Goal: Communication & Community: Answer question/provide support

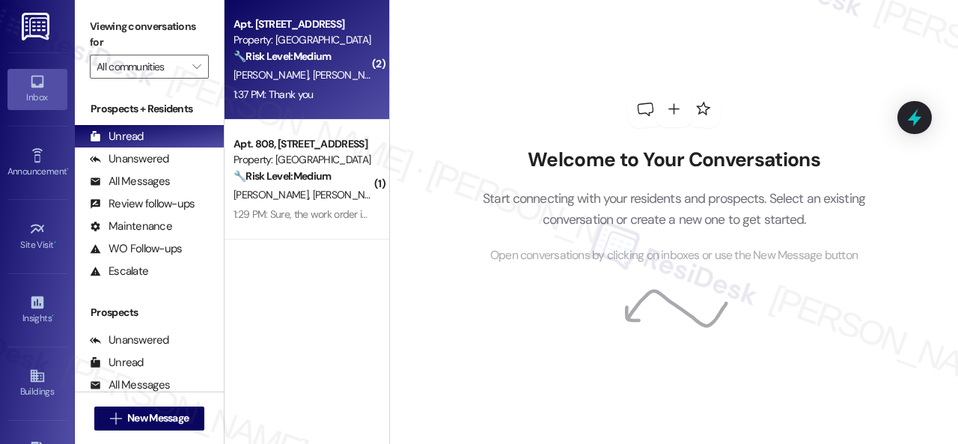
click at [355, 77] on div "[PERSON_NAME] [PERSON_NAME] [PERSON_NAME]" at bounding box center [302, 75] width 141 height 19
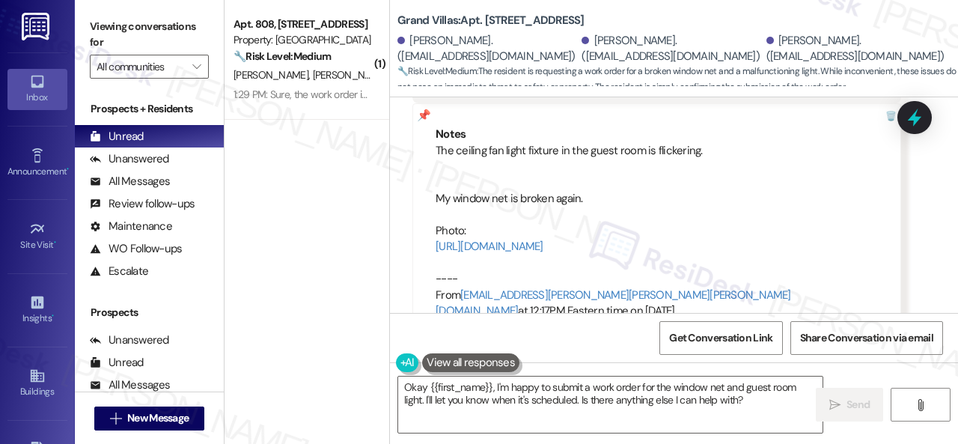
scroll to position [21173, 0]
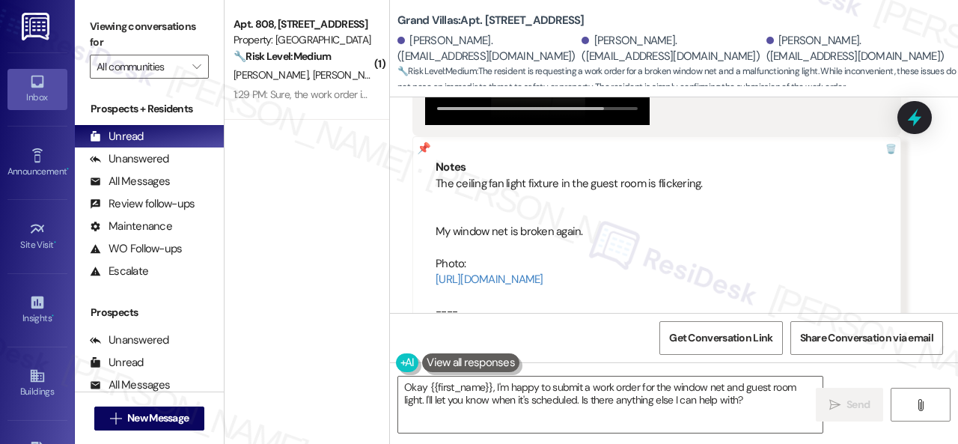
drag, startPoint x: 434, startPoint y: 138, endPoint x: 751, endPoint y: 230, distance: 330.3
click at [751, 230] on div "Notes The ceiling fan light fixture in the guest room is flickering. My window …" at bounding box center [656, 255] width 489 height 239
copy div "The ceiling fan light fixture in the guest room is flickering. My window net is…"
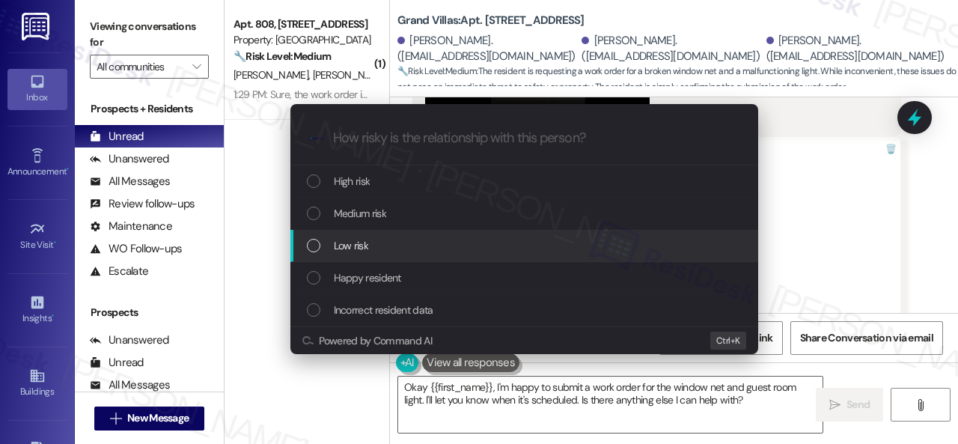
click at [893, 234] on div "Escalate Conversation How risky is the relationship with this person? Topics (e…" at bounding box center [479, 222] width 958 height 444
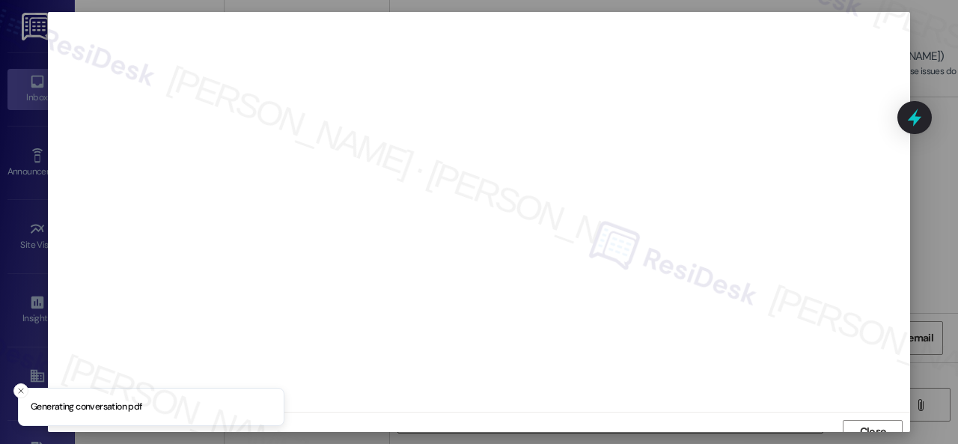
scroll to position [11, 0]
click at [860, 421] on span "Close" at bounding box center [873, 420] width 26 height 16
click at [869, 418] on span "Close" at bounding box center [873, 420] width 26 height 16
click at [863, 417] on span "Close" at bounding box center [873, 420] width 26 height 16
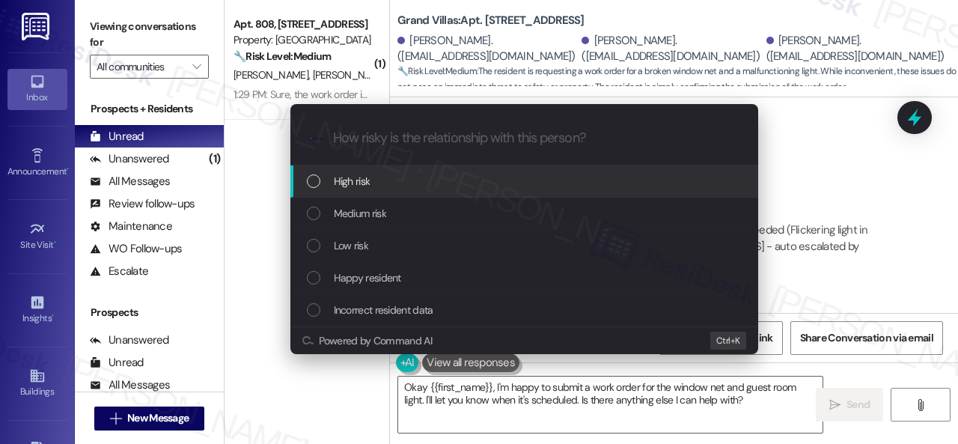
click at [349, 185] on span "High risk" at bounding box center [352, 181] width 37 height 16
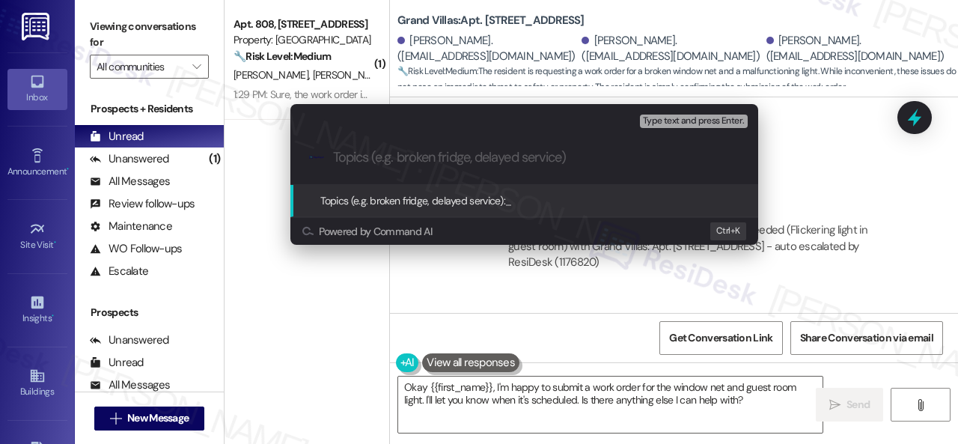
paste input "Work Orders filed by ResiDesk 295681 & 295682"
type input "Work Orders filed by ResiDesk 295681 & 295682"
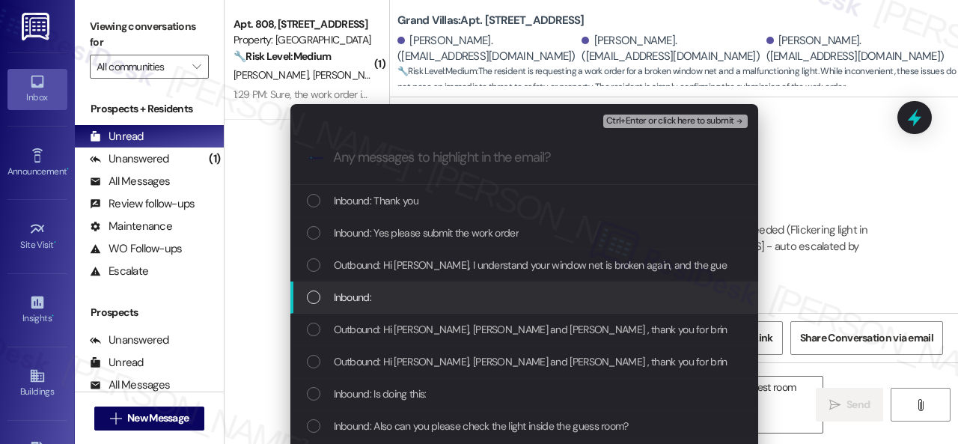
click at [352, 301] on span "Inbound:" at bounding box center [352, 297] width 37 height 16
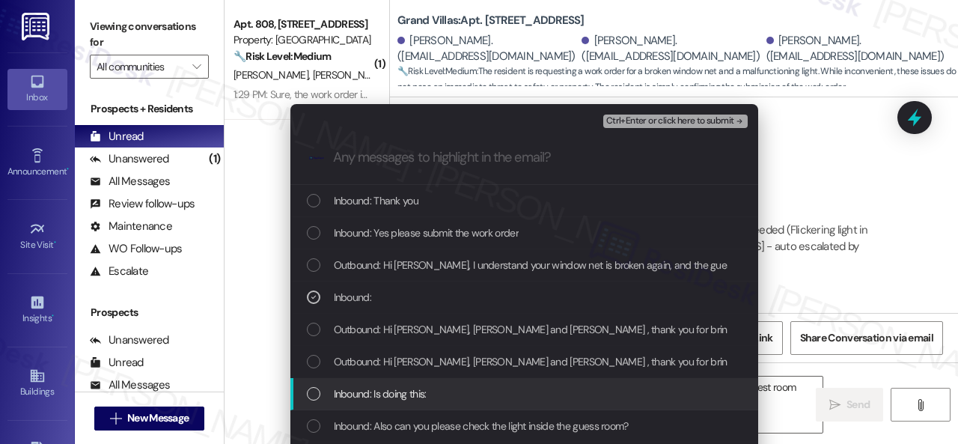
click at [380, 394] on span "Inbound: Is doing this:" at bounding box center [380, 393] width 93 height 16
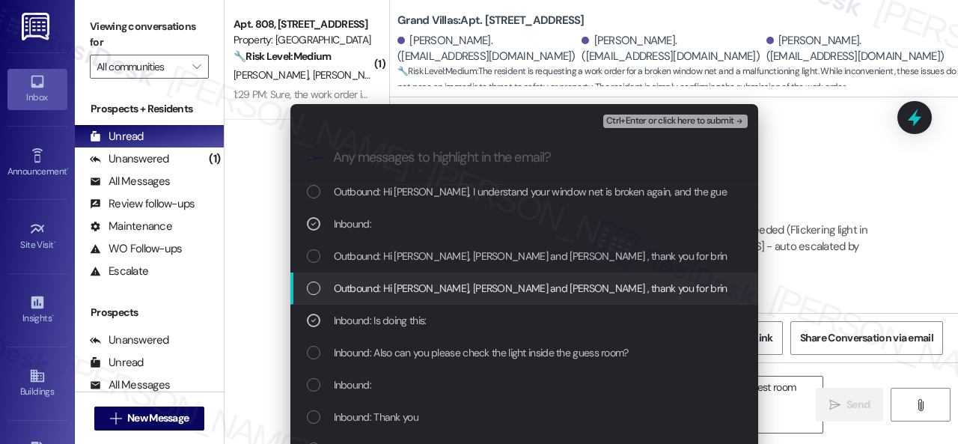
scroll to position [150, 0]
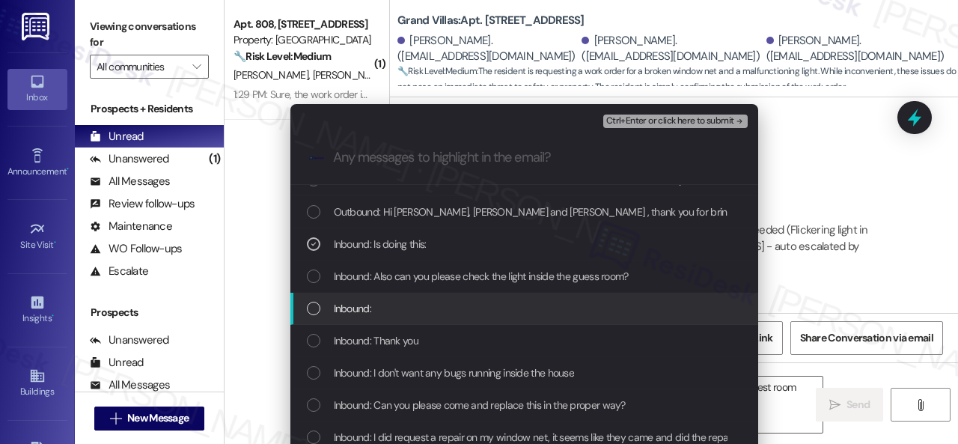
click at [358, 310] on span "Inbound:" at bounding box center [352, 308] width 37 height 16
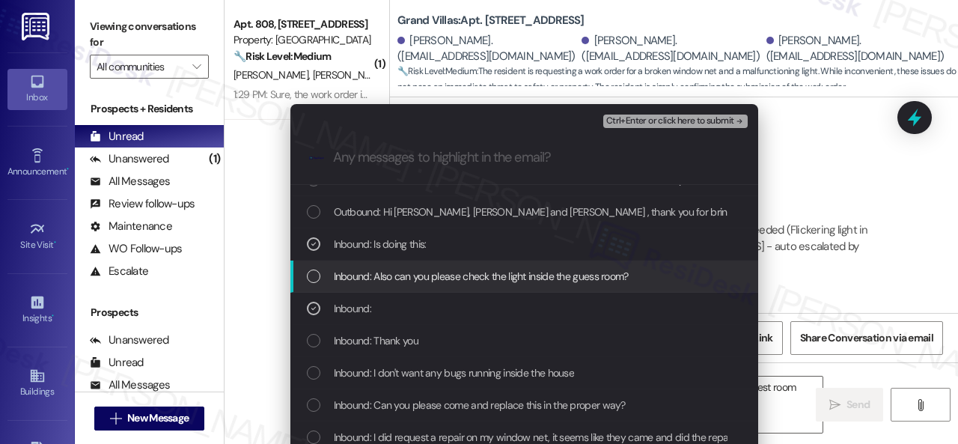
click at [373, 275] on span "Inbound: Also can you please check the light inside the guess room?" at bounding box center [481, 276] width 295 height 16
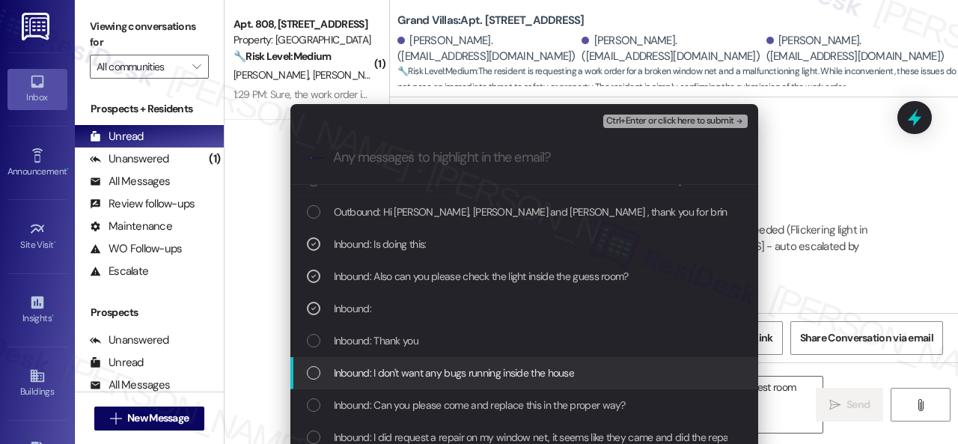
click at [383, 370] on span "Inbound: I don't want any bugs running inside the house" at bounding box center [454, 372] width 241 height 16
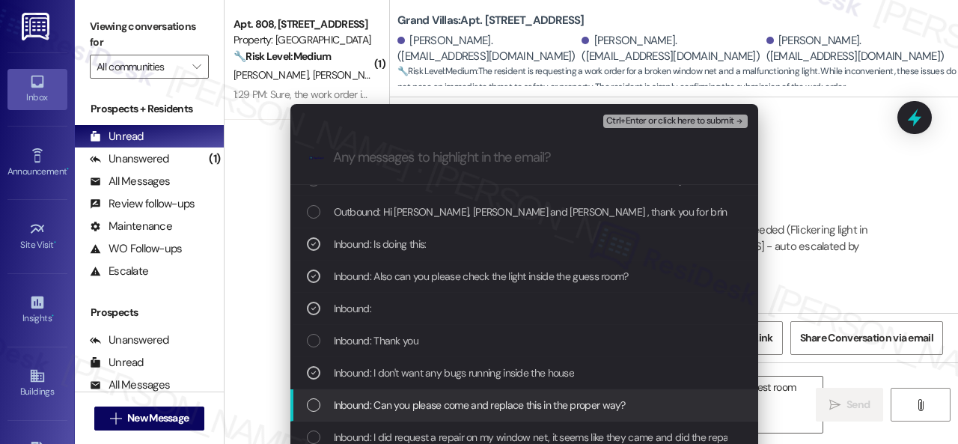
click at [383, 403] on span "Inbound: Can you please come and replace this in the proper way?" at bounding box center [480, 405] width 292 height 16
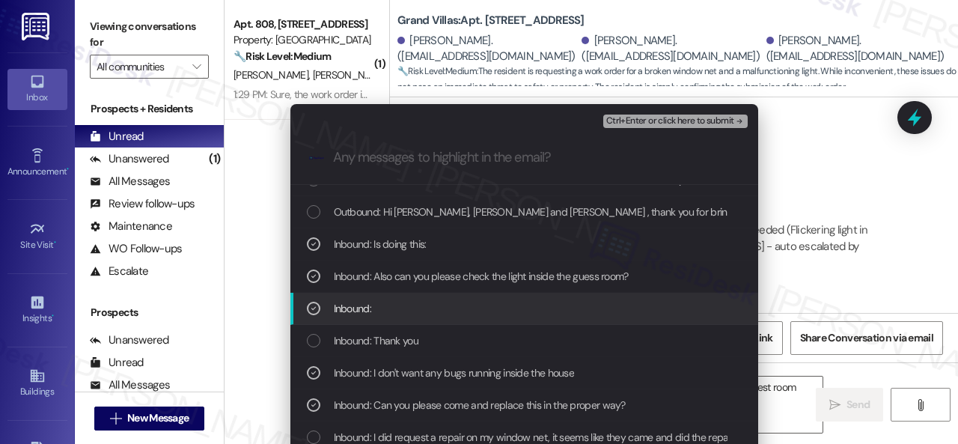
scroll to position [224, 0]
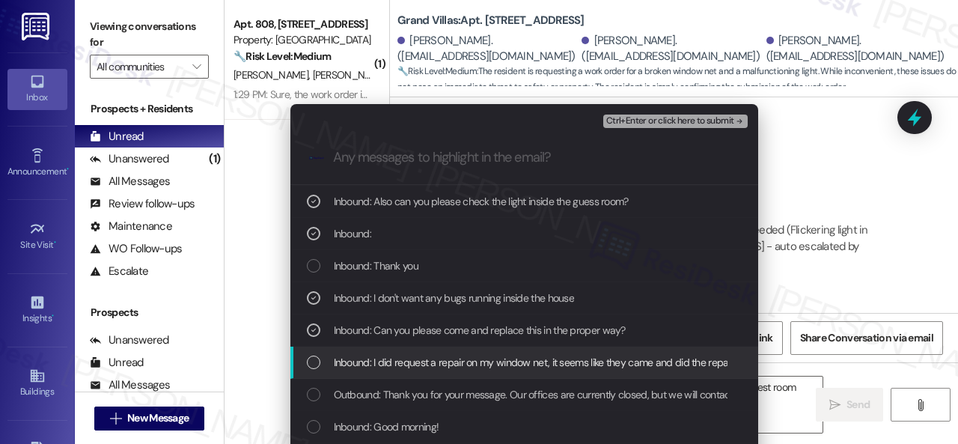
click at [441, 364] on span "Inbound: I did request a repair on my window net, it seems like they came and d…" at bounding box center [606, 362] width 544 height 16
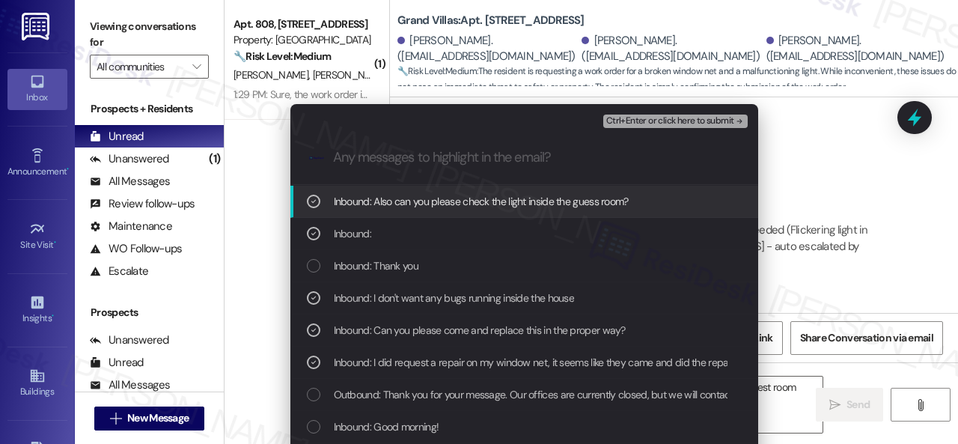
click at [636, 117] on span "Ctrl+Enter or click here to submit" at bounding box center [670, 121] width 128 height 10
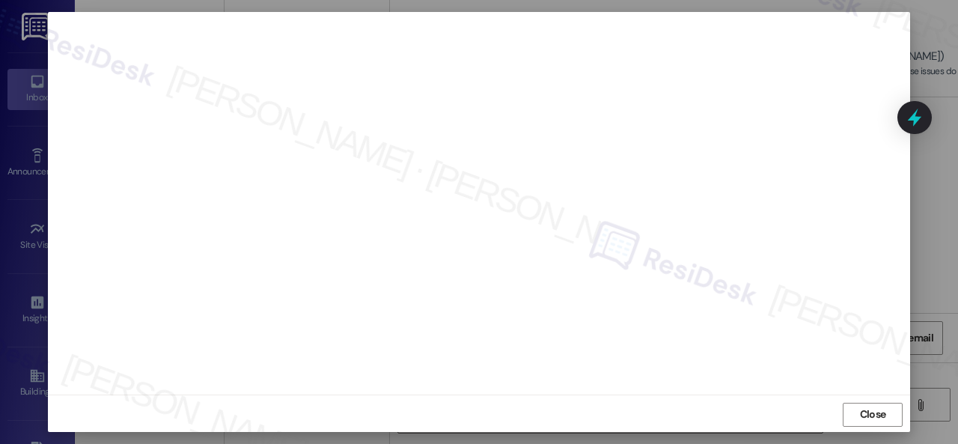
scroll to position [19, 0]
click at [878, 420] on span "Close" at bounding box center [873, 413] width 32 height 22
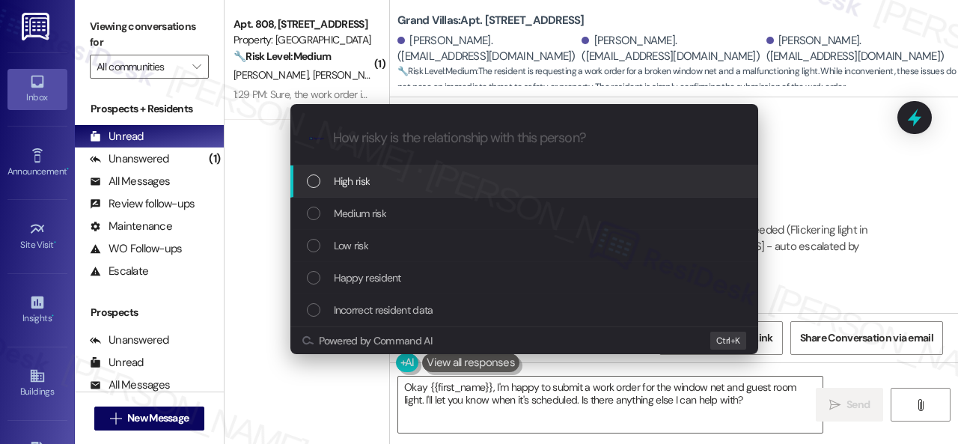
click at [357, 180] on span "High risk" at bounding box center [352, 181] width 37 height 16
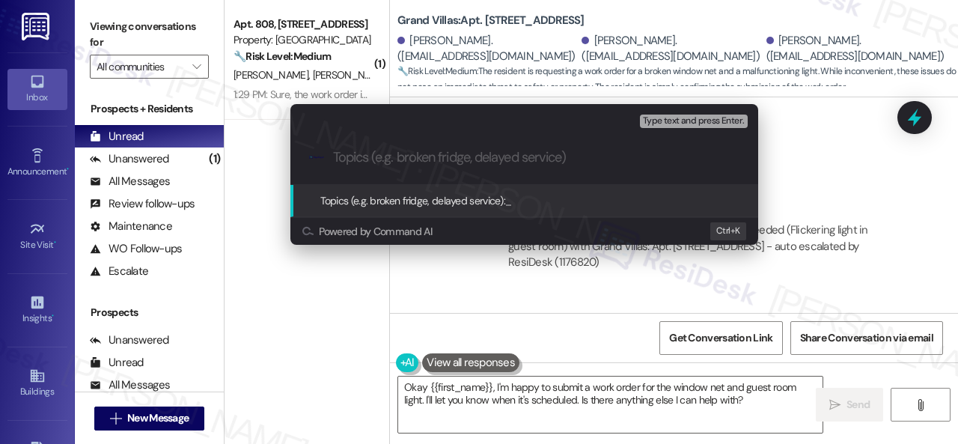
paste input "Work Orders filed by ResiDesk 295681 & 295682"
type input "Work Orders filed by ResiDesk 295681 & 295682"
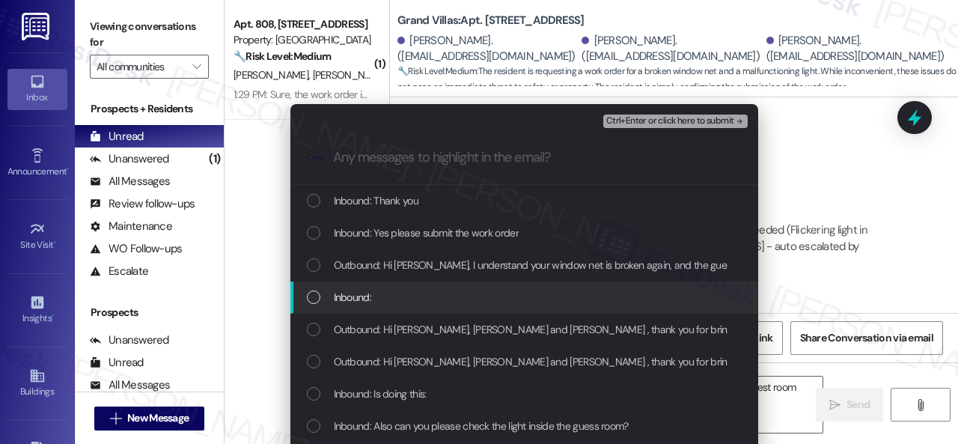
click at [349, 299] on span "Inbound:" at bounding box center [352, 297] width 37 height 16
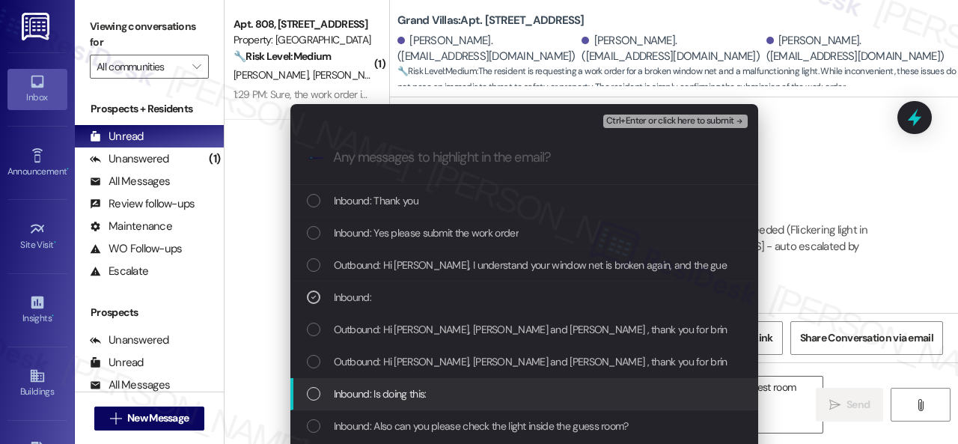
click at [367, 394] on span "Inbound: Is doing this:" at bounding box center [380, 393] width 93 height 16
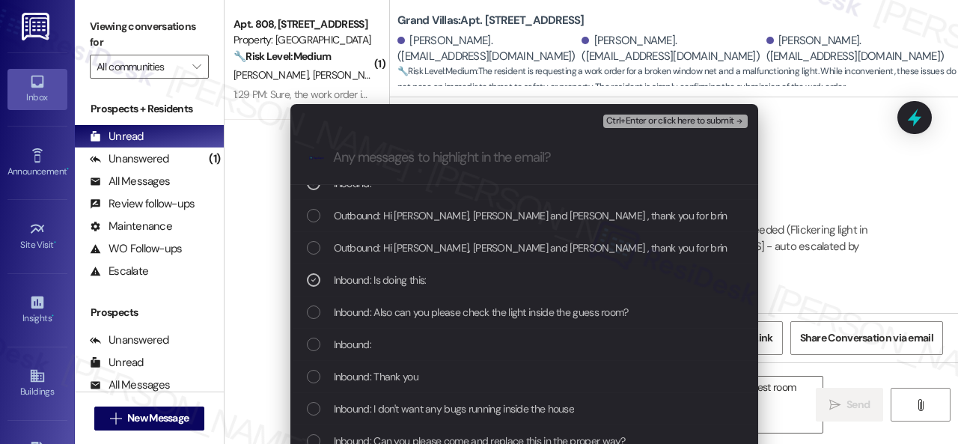
scroll to position [150, 0]
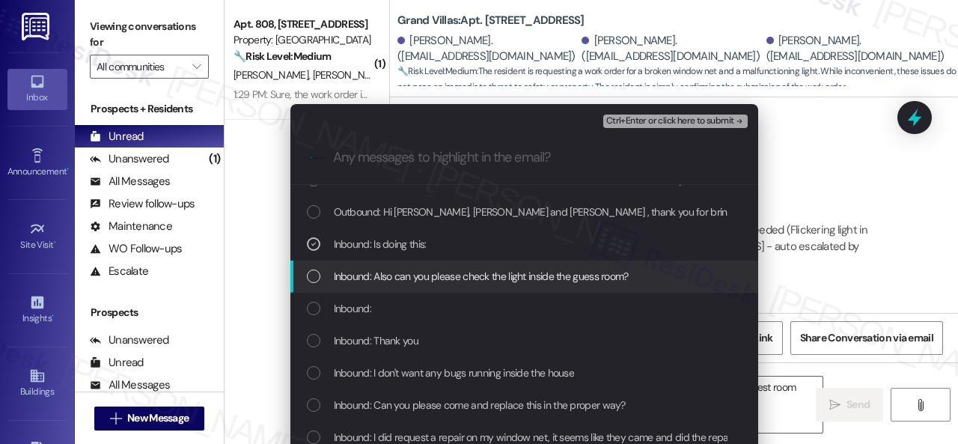
click at [368, 273] on span "Inbound: Also can you please check the light inside the guess room?" at bounding box center [481, 276] width 295 height 16
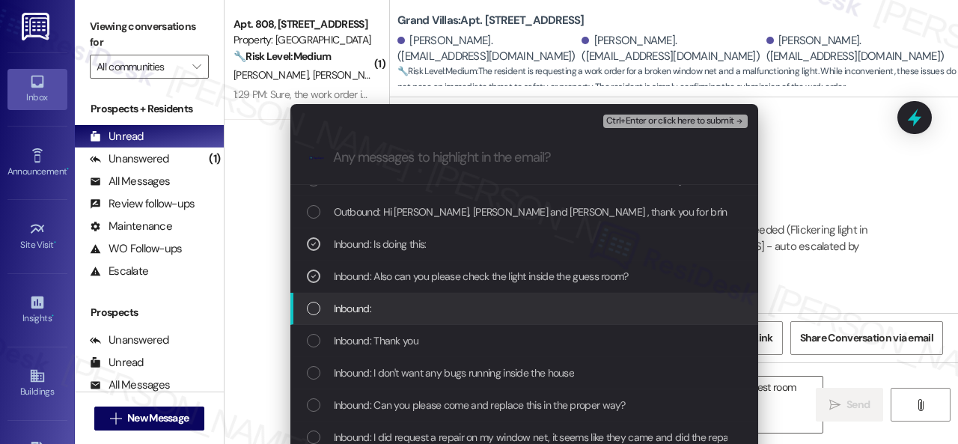
click at [348, 311] on span "Inbound:" at bounding box center [352, 308] width 37 height 16
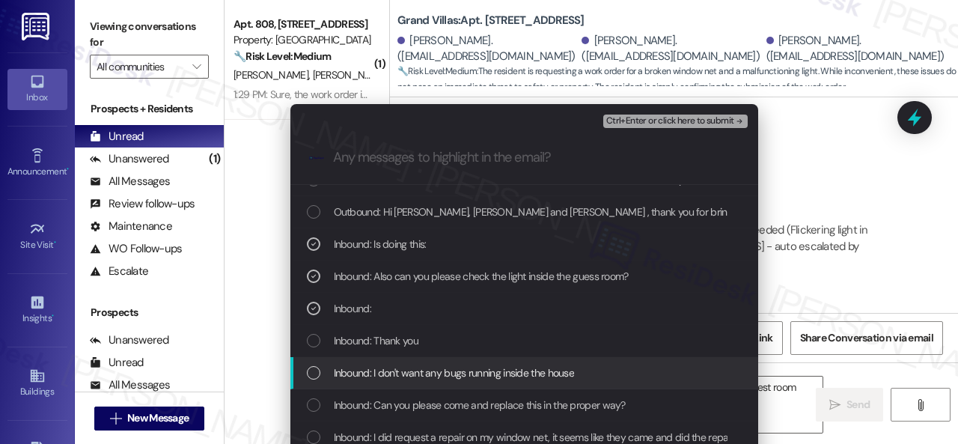
click at [358, 377] on span "Inbound: I don't want any bugs running inside the house" at bounding box center [454, 372] width 241 height 16
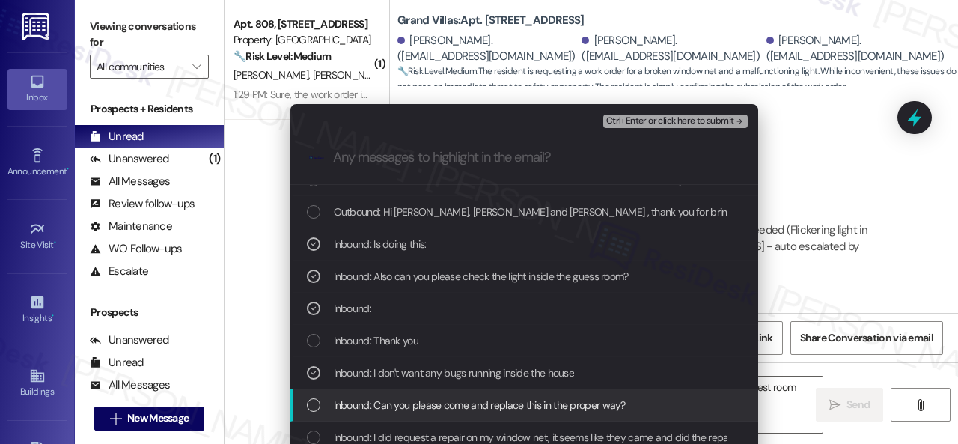
click at [359, 410] on span "Inbound: Can you please come and replace this in the proper way?" at bounding box center [480, 405] width 292 height 16
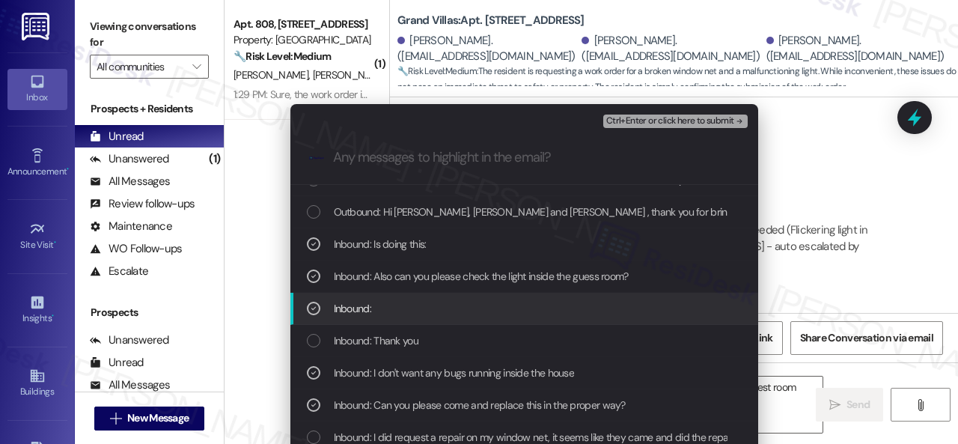
scroll to position [224, 0]
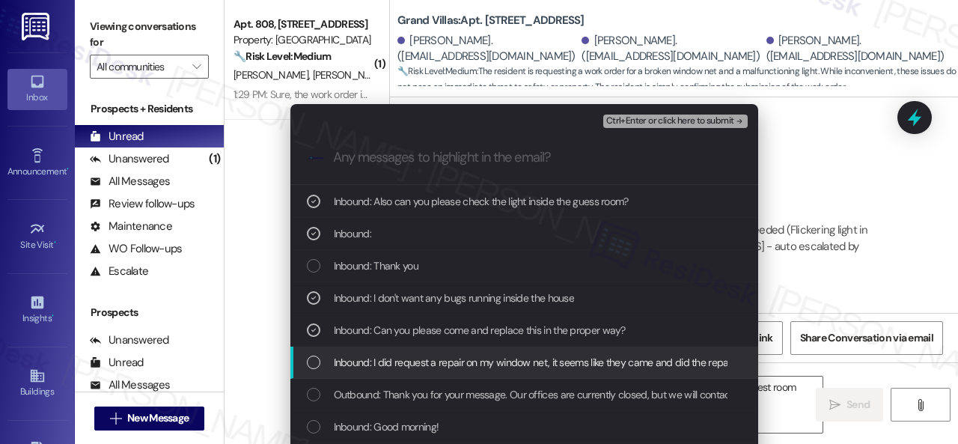
click at [386, 365] on span "Inbound: I did request a repair on my window net, it seems like they came and d…" at bounding box center [606, 362] width 544 height 16
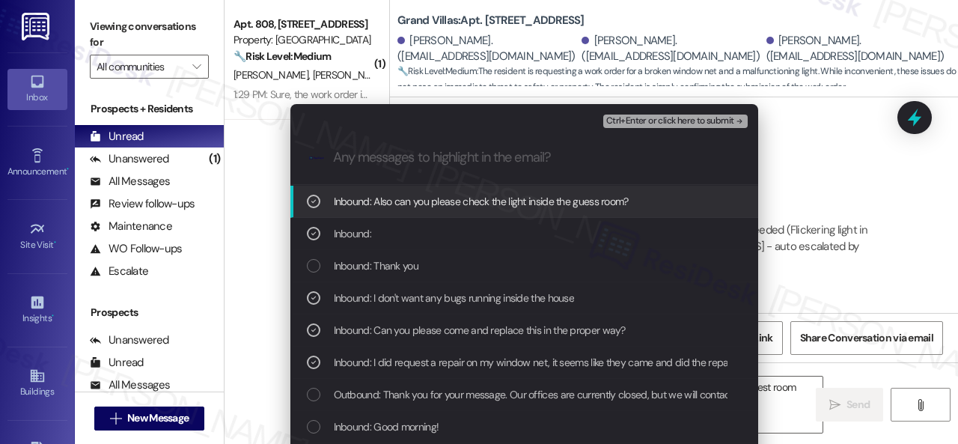
click at [663, 120] on span "Ctrl+Enter or click here to submit" at bounding box center [670, 121] width 128 height 10
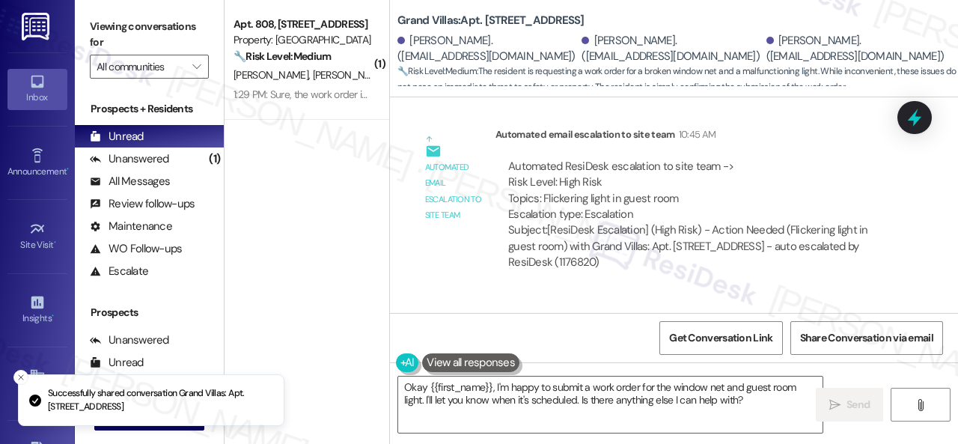
scroll to position [21995, 0]
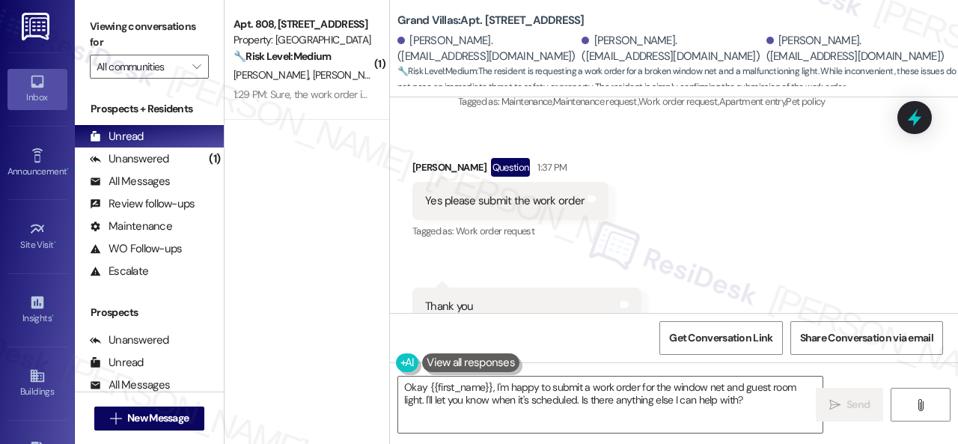
drag, startPoint x: 745, startPoint y: 285, endPoint x: 753, endPoint y: 257, distance: 29.4
click at [745, 285] on div "Received via SMS [PERSON_NAME] Question 1:37 PM Yes please submit the work orde…" at bounding box center [674, 241] width 568 height 235
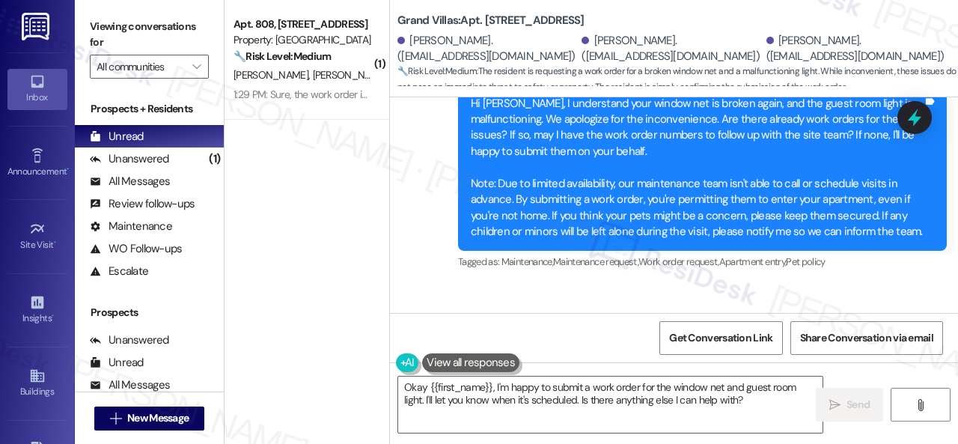
scroll to position [21696, 0]
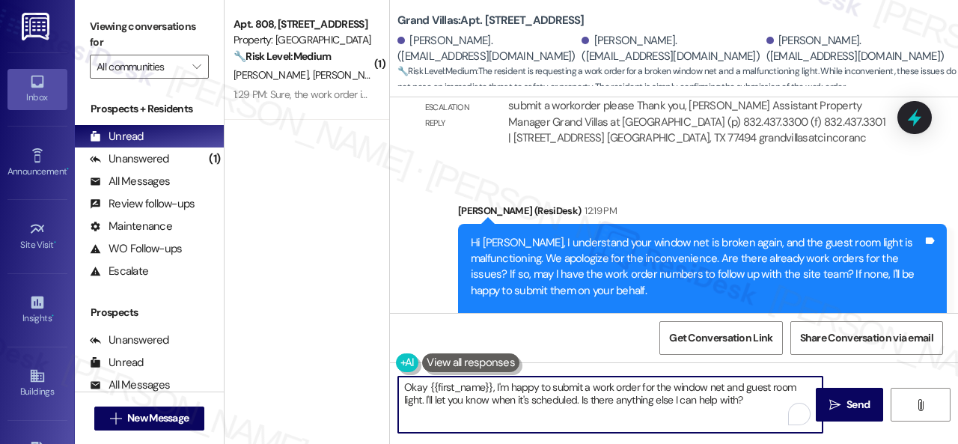
drag, startPoint x: 756, startPoint y: 402, endPoint x: 384, endPoint y: 375, distance: 372.8
click at [384, 375] on div "( 1 ) Apt. 808, [STREET_ADDRESS] Property: Grand Villas 🔧 Risk Level: Medium Th…" at bounding box center [590, 222] width 733 height 444
paste textarea "Thank you. I've submitted work orders on your behalf and notified the site team…"
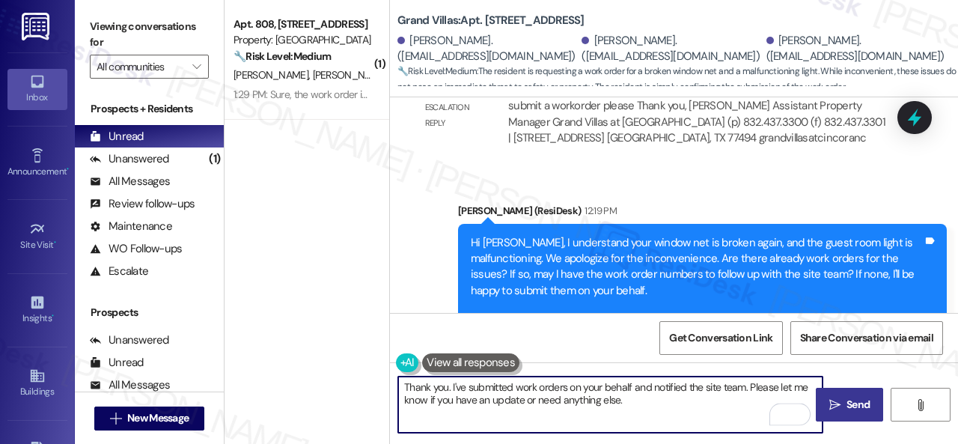
type textarea "Thank you. I've submitted work orders on your behalf and notified the site team…"
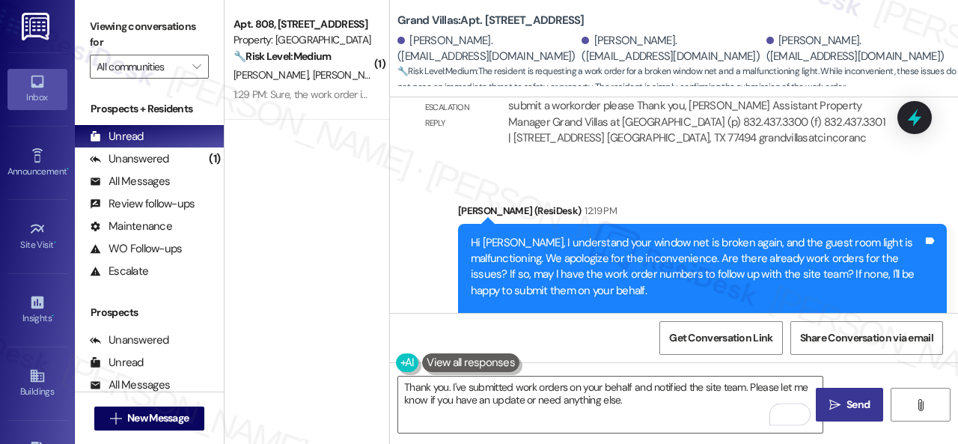
click at [851, 406] on span "Send" at bounding box center [857, 405] width 23 height 16
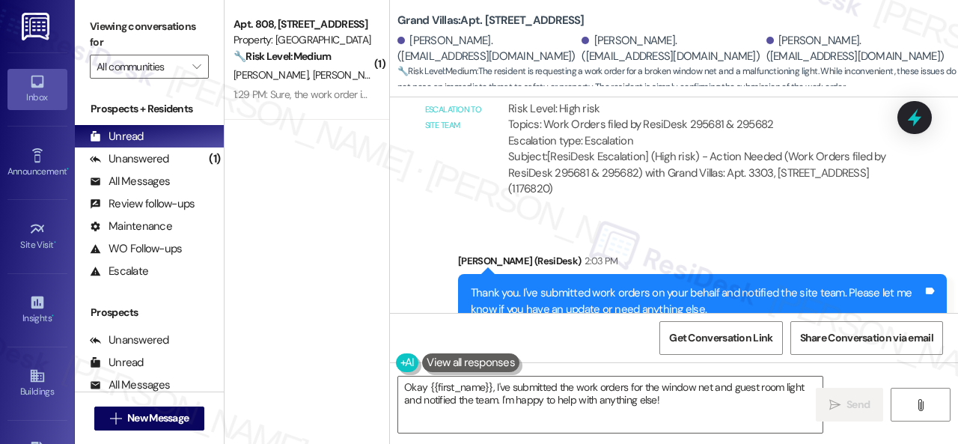
scroll to position [22339, 0]
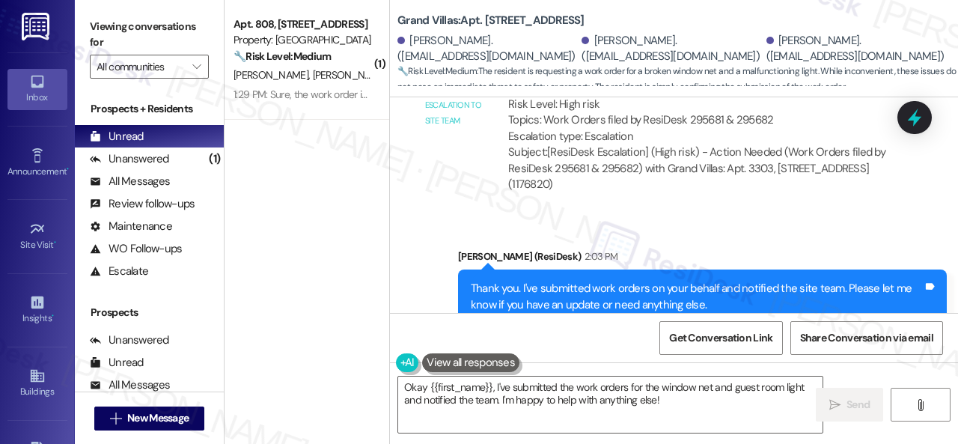
drag, startPoint x: 310, startPoint y: 76, endPoint x: 551, endPoint y: 198, distance: 270.0
click at [313, 76] on span "[PERSON_NAME]" at bounding box center [350, 74] width 75 height 13
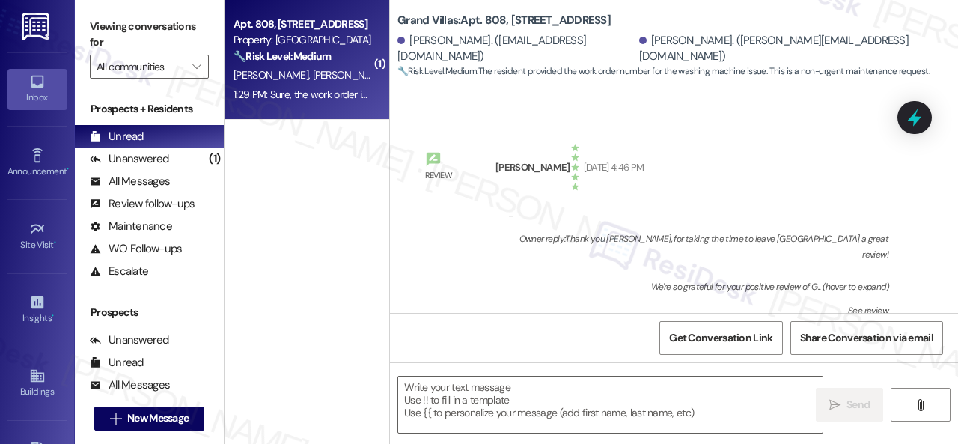
scroll to position [8737, 0]
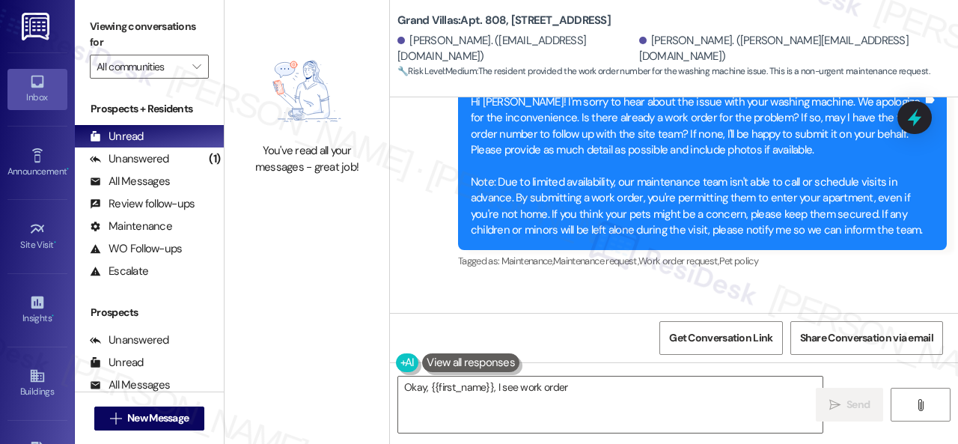
drag, startPoint x: 531, startPoint y: 243, endPoint x: 540, endPoint y: 242, distance: 9.1
click at [540, 349] on div "Sure, the work order is 295609 There are no pets at home and no miners." at bounding box center [524, 365] width 199 height 32
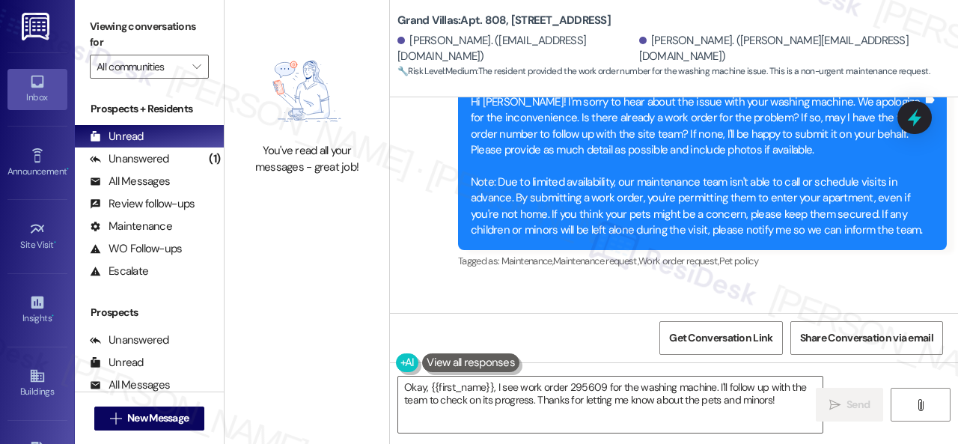
click at [553, 349] on div "Sure, the work order is 295609 There are no pets at home and no miners." at bounding box center [524, 365] width 199 height 32
copy div "295609"
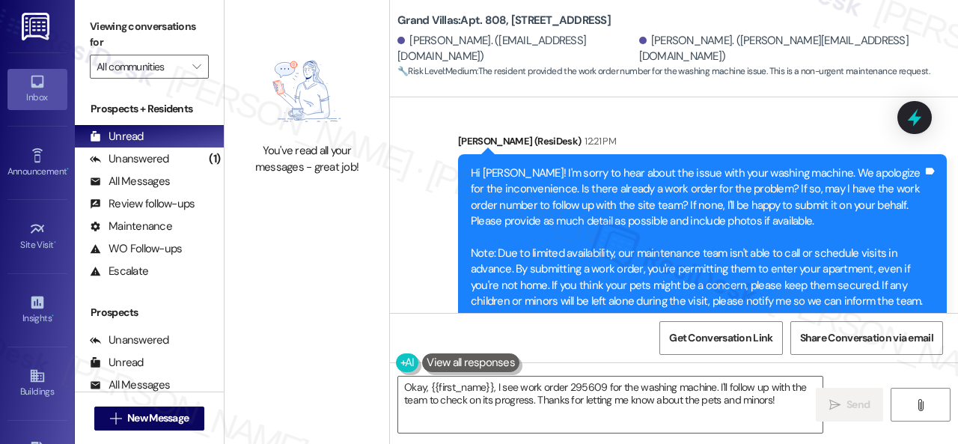
scroll to position [8738, 0]
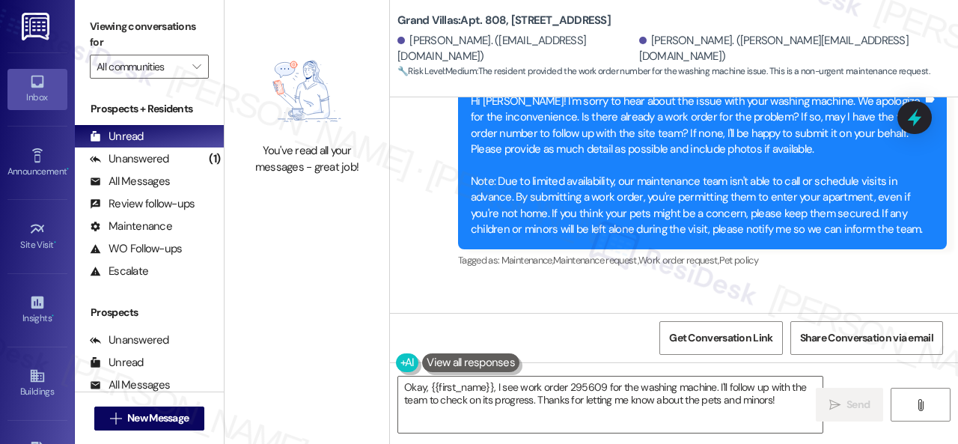
copy div "295609"
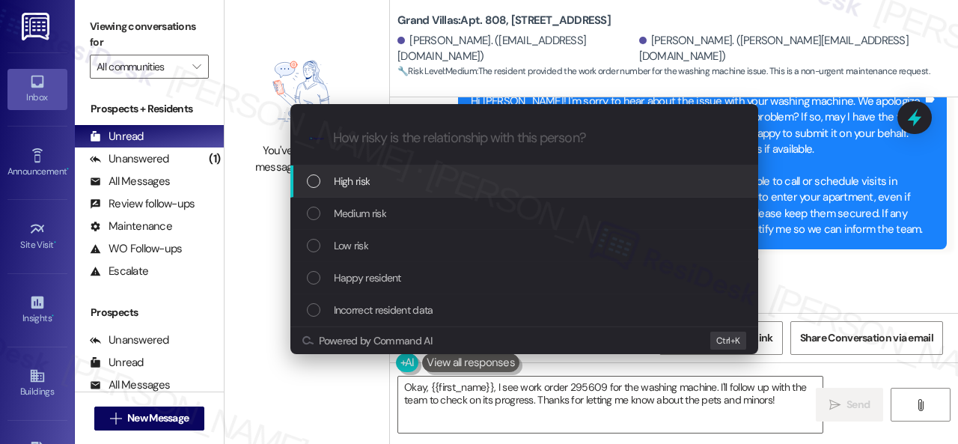
click at [351, 186] on span "High risk" at bounding box center [352, 181] width 37 height 16
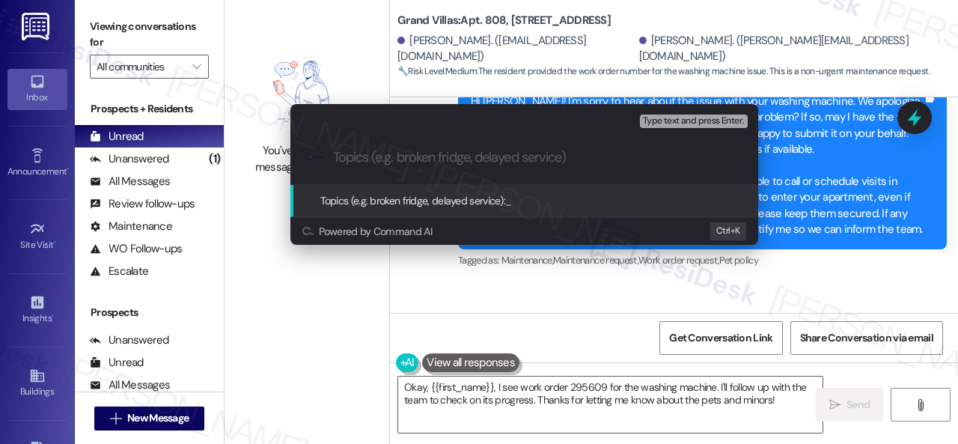
click at [410, 153] on input "Topics (e.g. broken fridge, delayed service)" at bounding box center [536, 158] width 406 height 16
paste input "Follow-up on work order 295609"
type input "Follow-up on work order 295609"
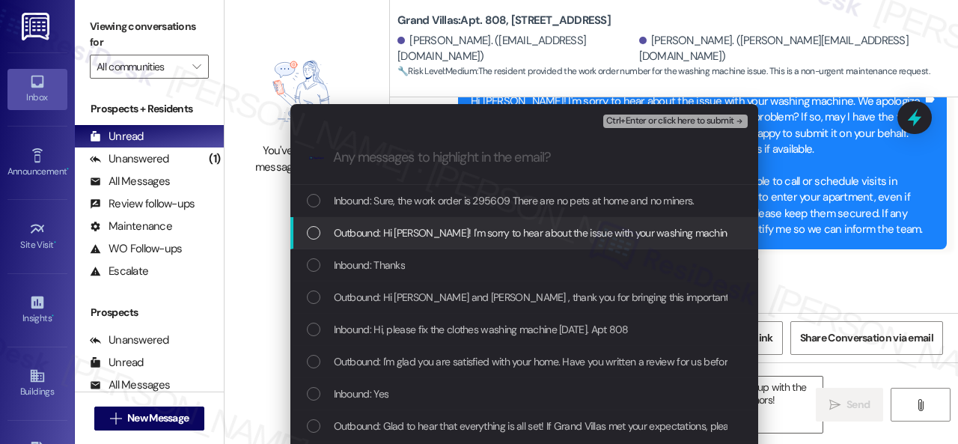
click at [813, 234] on div "Escalate Conversation High risk Follow-up on work order 295609 Any messages to …" at bounding box center [479, 222] width 958 height 444
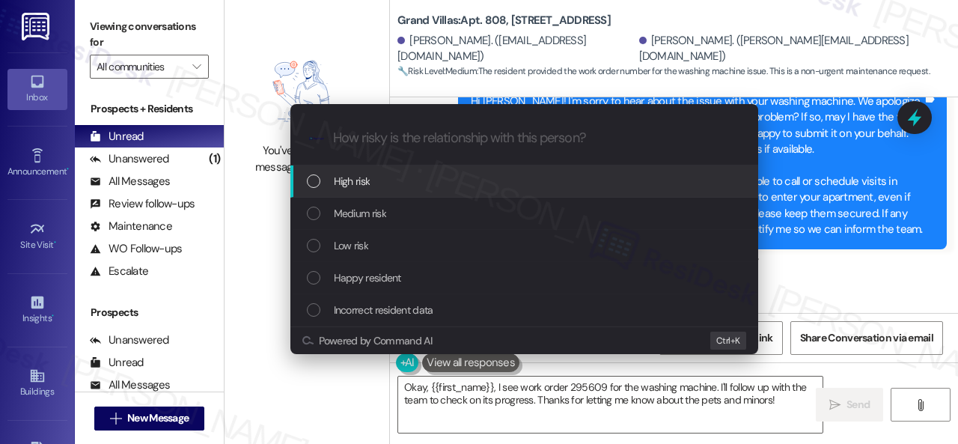
click at [322, 183] on div "High risk" at bounding box center [526, 181] width 438 height 16
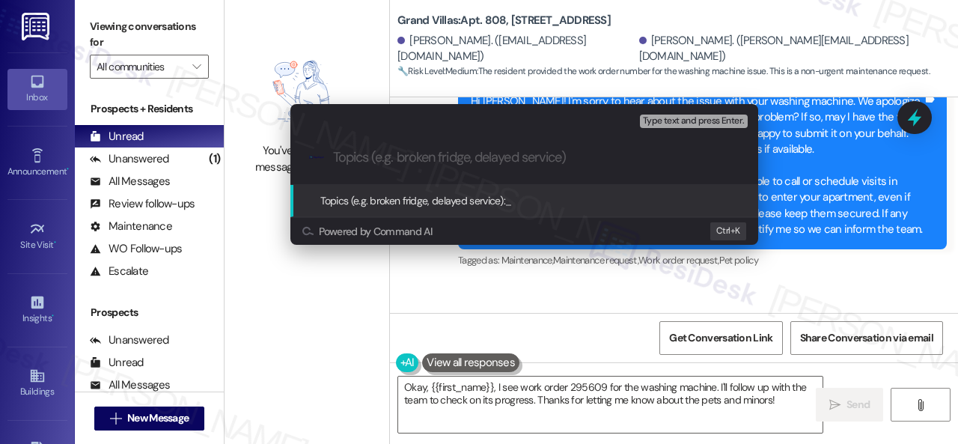
paste input "Follow-up on work order 295609"
type input "Follow-up on work order 295609"
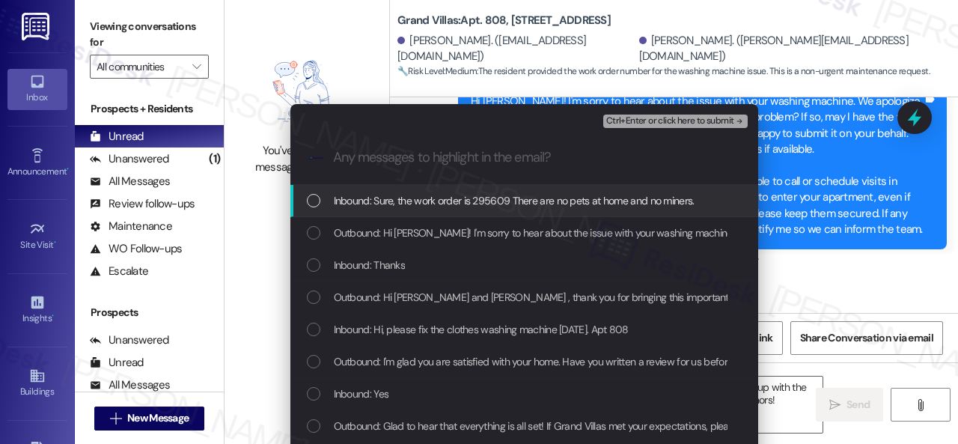
click at [385, 200] on span "Inbound: Sure, the work order is 295609 There are no pets at home and no miners." at bounding box center [514, 200] width 361 height 16
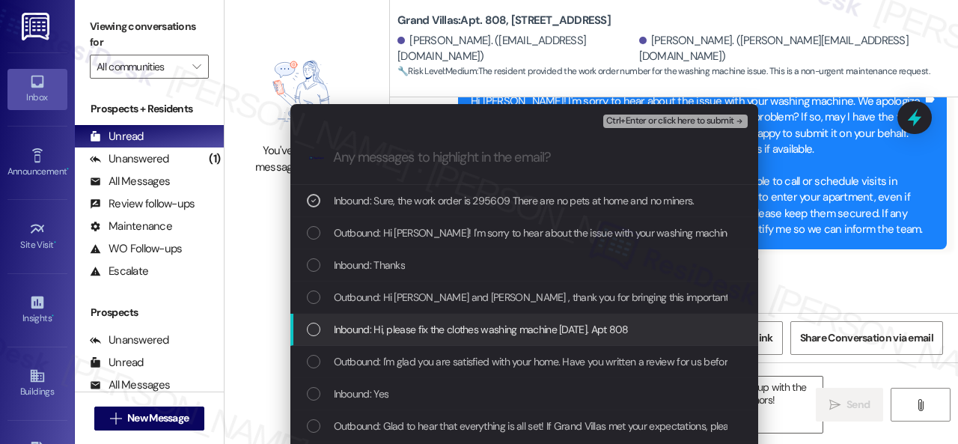
click at [364, 328] on span "Inbound: Hi, please fix the clothes washing machine [DATE]. Apt 808" at bounding box center [481, 329] width 295 height 16
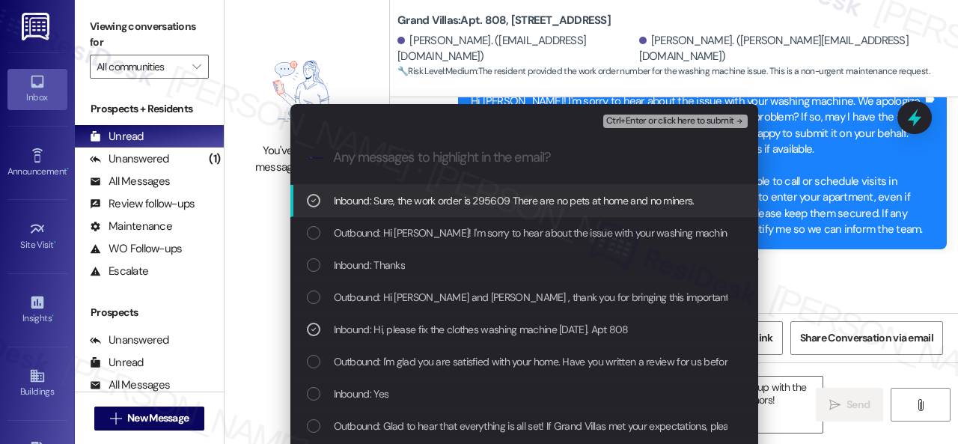
click at [625, 122] on span "Ctrl+Enter or click here to submit" at bounding box center [670, 121] width 128 height 10
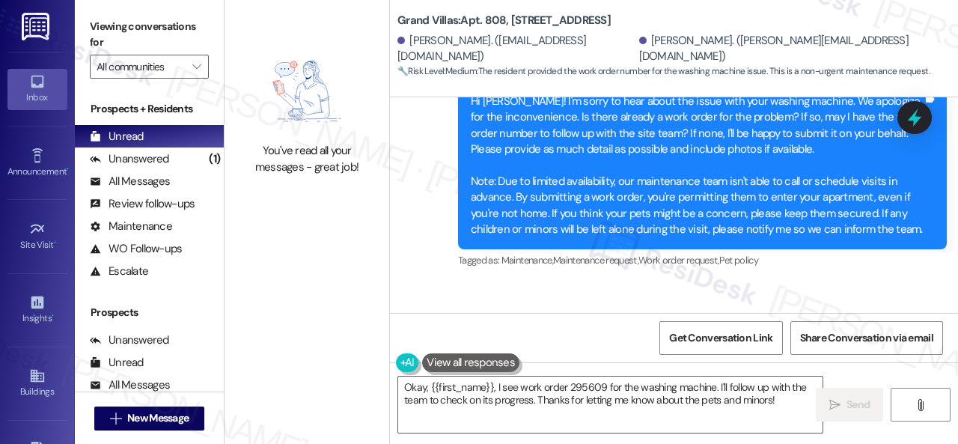
scroll to position [8737, 0]
click at [723, 394] on textarea "Okay, {{first_name}}, I see work order 295609 for the washing machine. I'll fol…" at bounding box center [610, 404] width 424 height 56
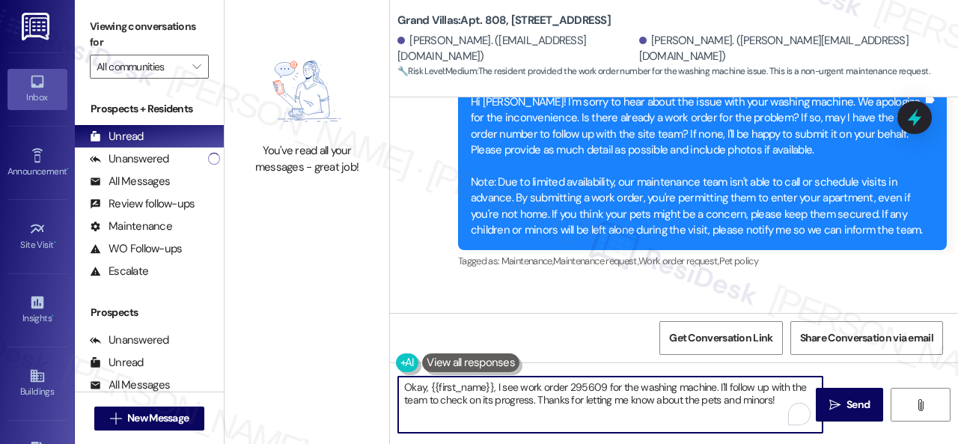
paste textarea "Thank you. I've made a follow-up with the site team regarding your work order. …"
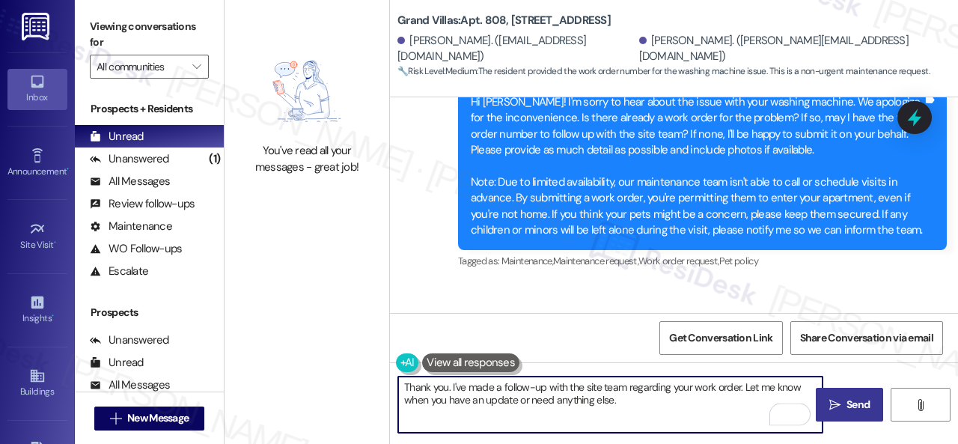
type textarea "Thank you. I've made a follow-up with the site team regarding your work order. …"
click at [846, 399] on span "Send" at bounding box center [857, 405] width 23 height 16
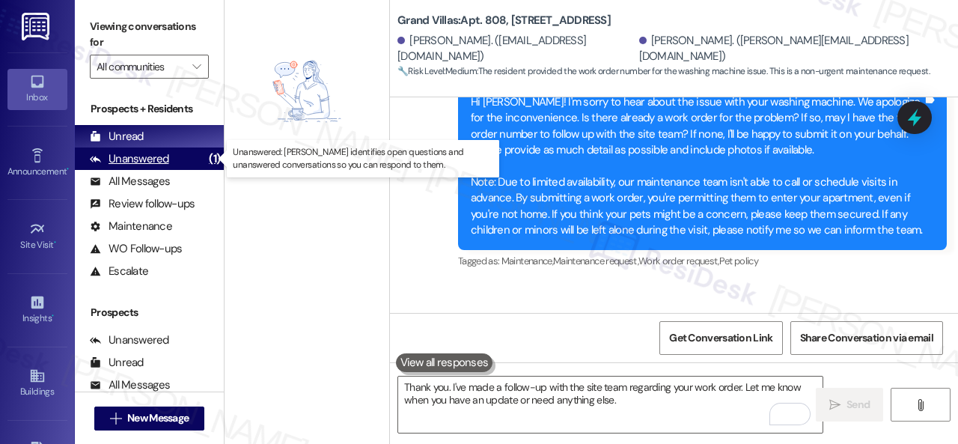
click at [146, 161] on div "Unanswered" at bounding box center [129, 159] width 79 height 16
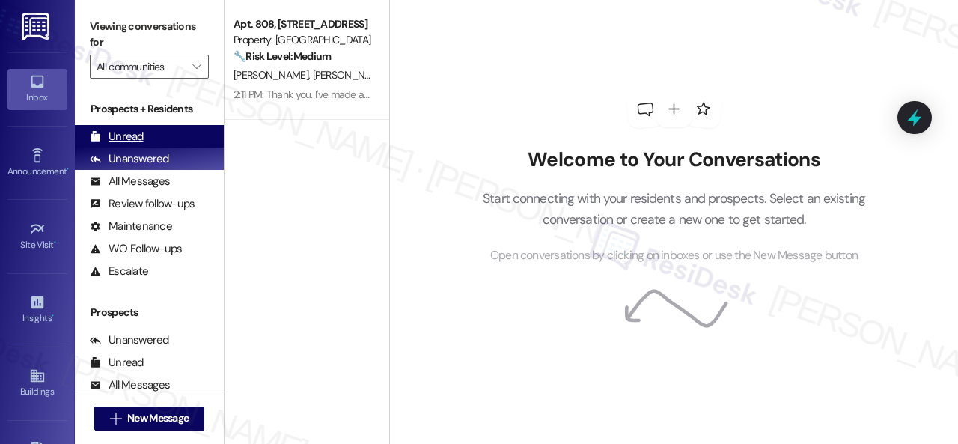
click at [121, 135] on div "Unread" at bounding box center [117, 137] width 54 height 16
